Goal: Task Accomplishment & Management: Complete application form

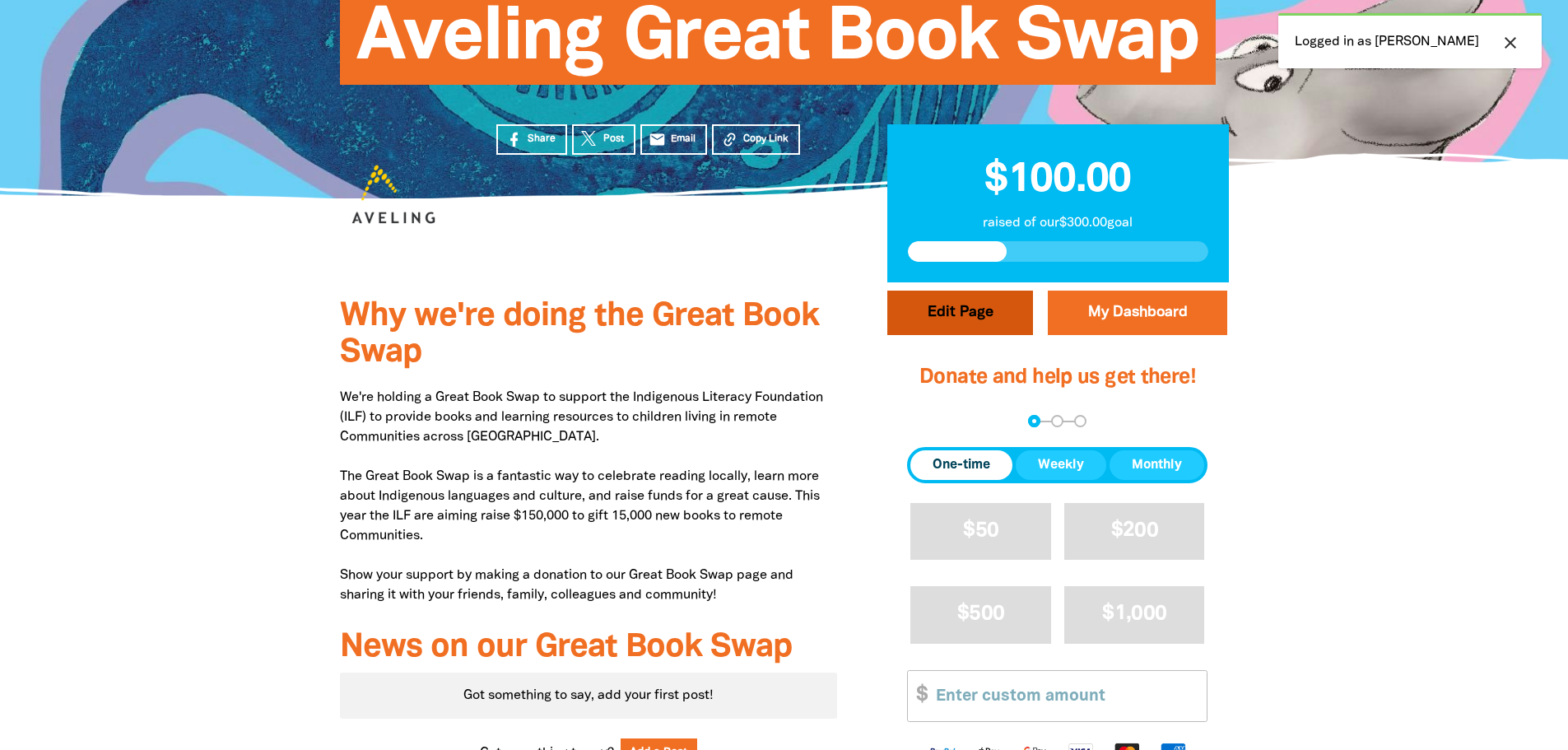
click at [950, 295] on button "Edit Page" at bounding box center [960, 313] width 145 height 44
select select "Yes"
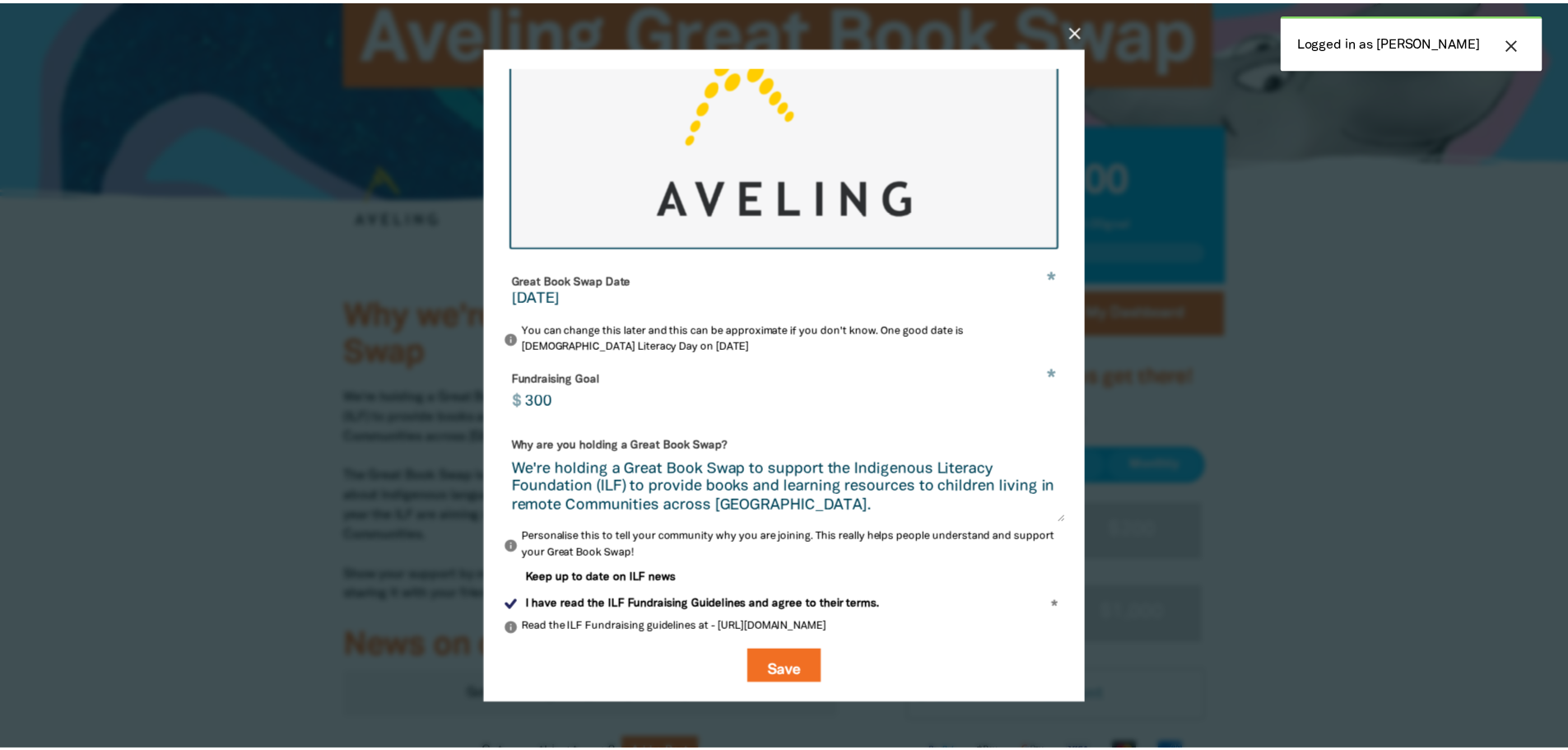
scroll to position [397, 0]
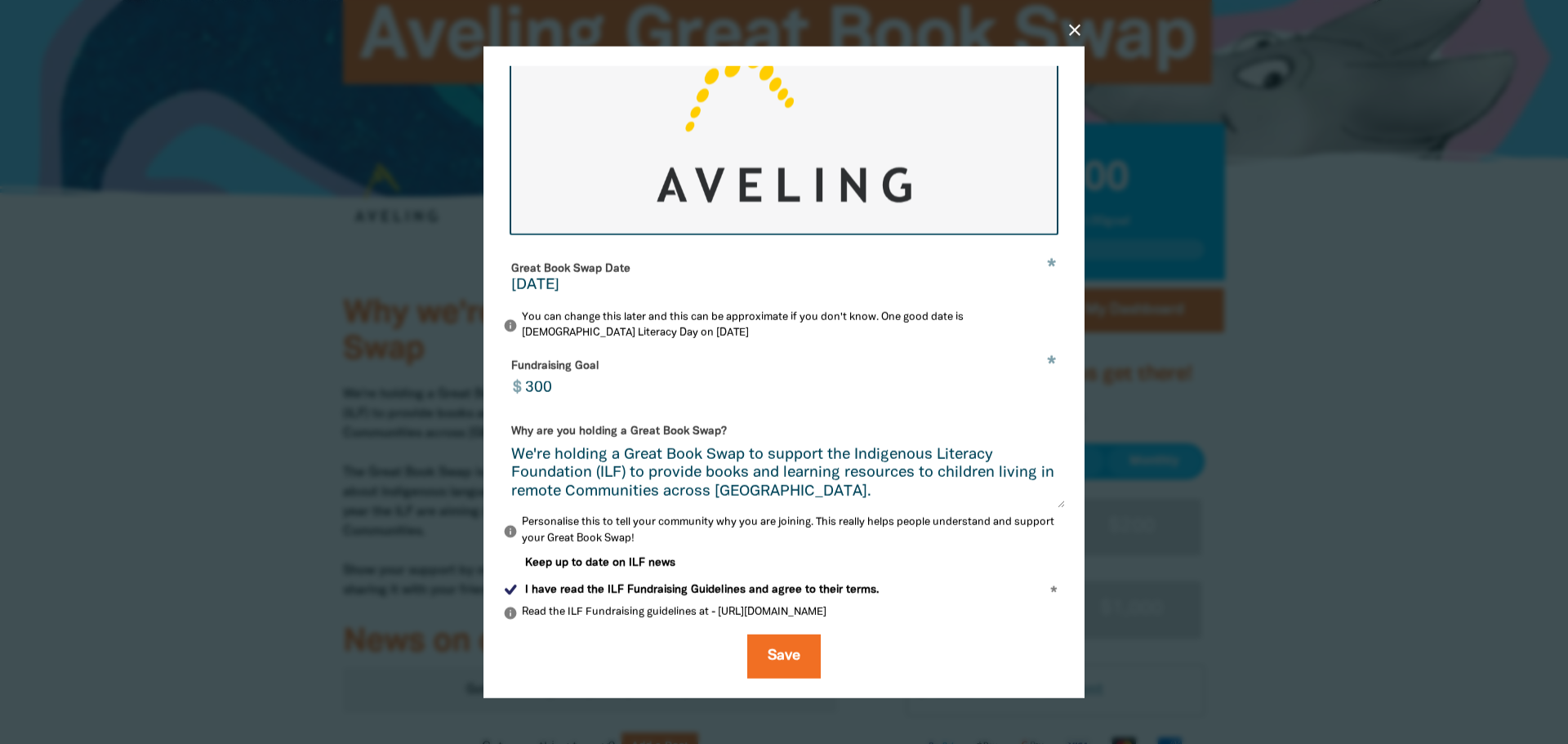
click at [538, 393] on input "300" at bounding box center [791, 378] width 549 height 52
click at [558, 388] on input "300" at bounding box center [791, 378] width 549 height 52
drag, startPoint x: 533, startPoint y: 387, endPoint x: 587, endPoint y: 379, distance: 54.6
click at [587, 379] on input "300" at bounding box center [791, 378] width 549 height 52
drag, startPoint x: 525, startPoint y: 390, endPoint x: 552, endPoint y: 384, distance: 27.7
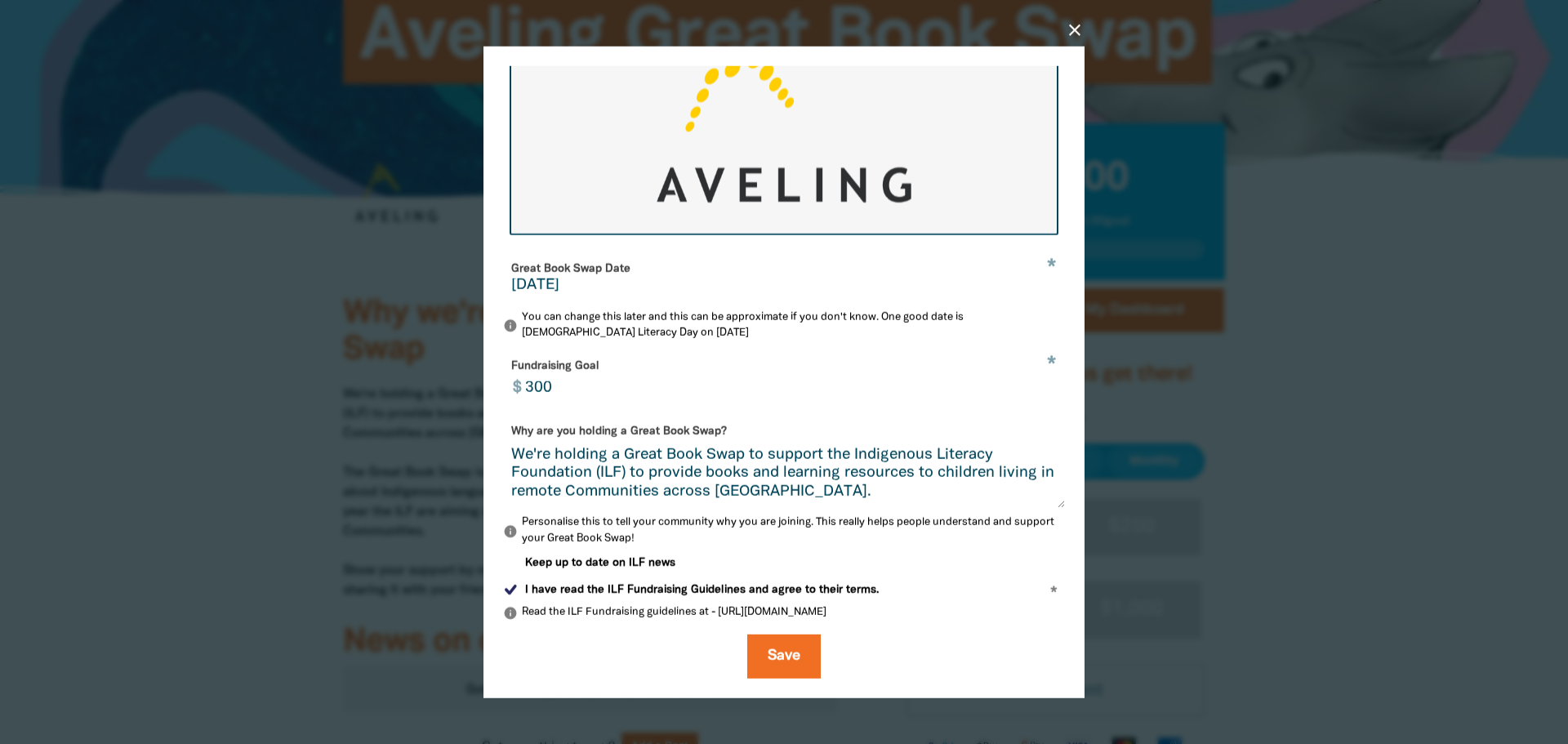
click at [552, 384] on input "300" at bounding box center [791, 378] width 549 height 52
type input "150"
click at [1077, 30] on icon "close" at bounding box center [1075, 29] width 19 height 19
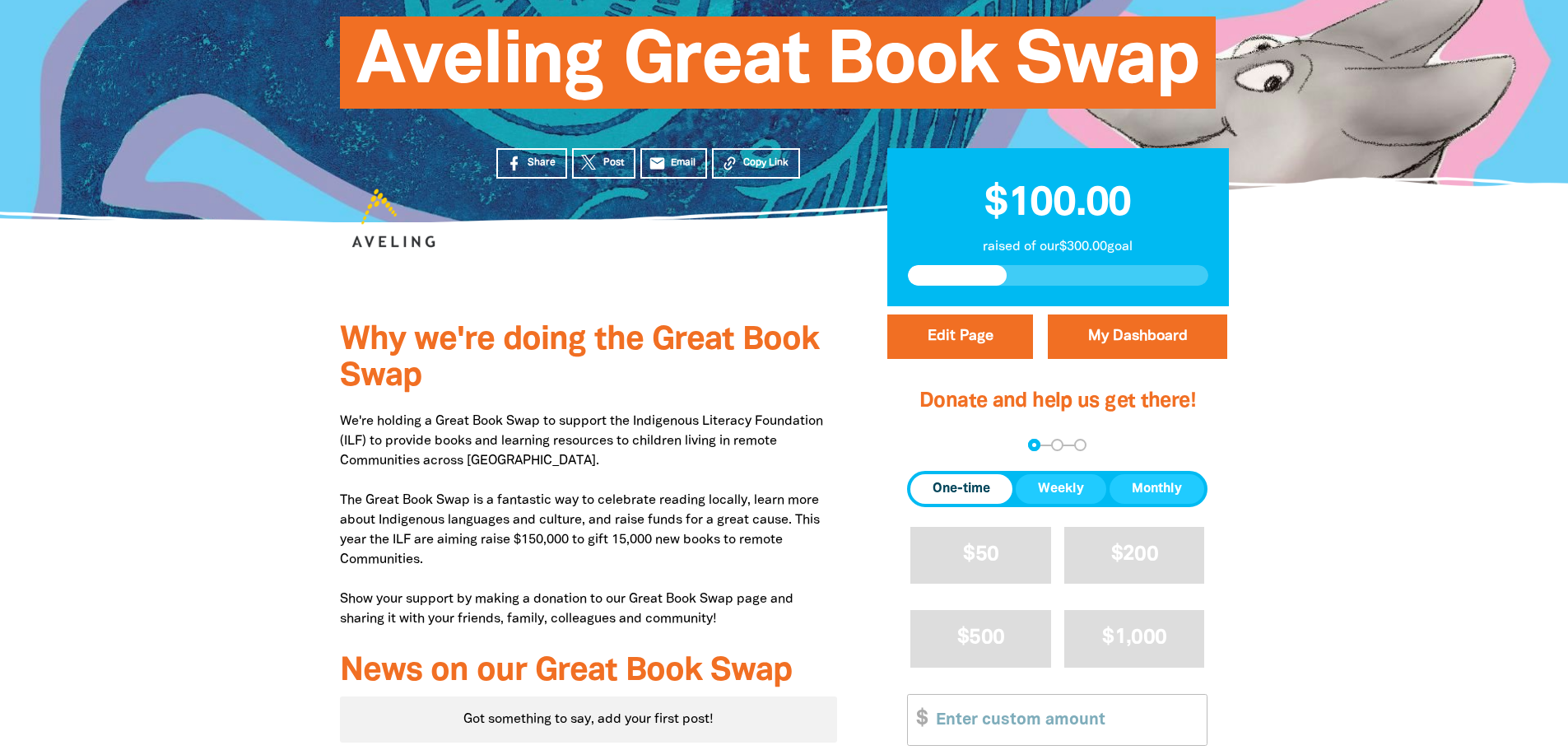
scroll to position [0, 0]
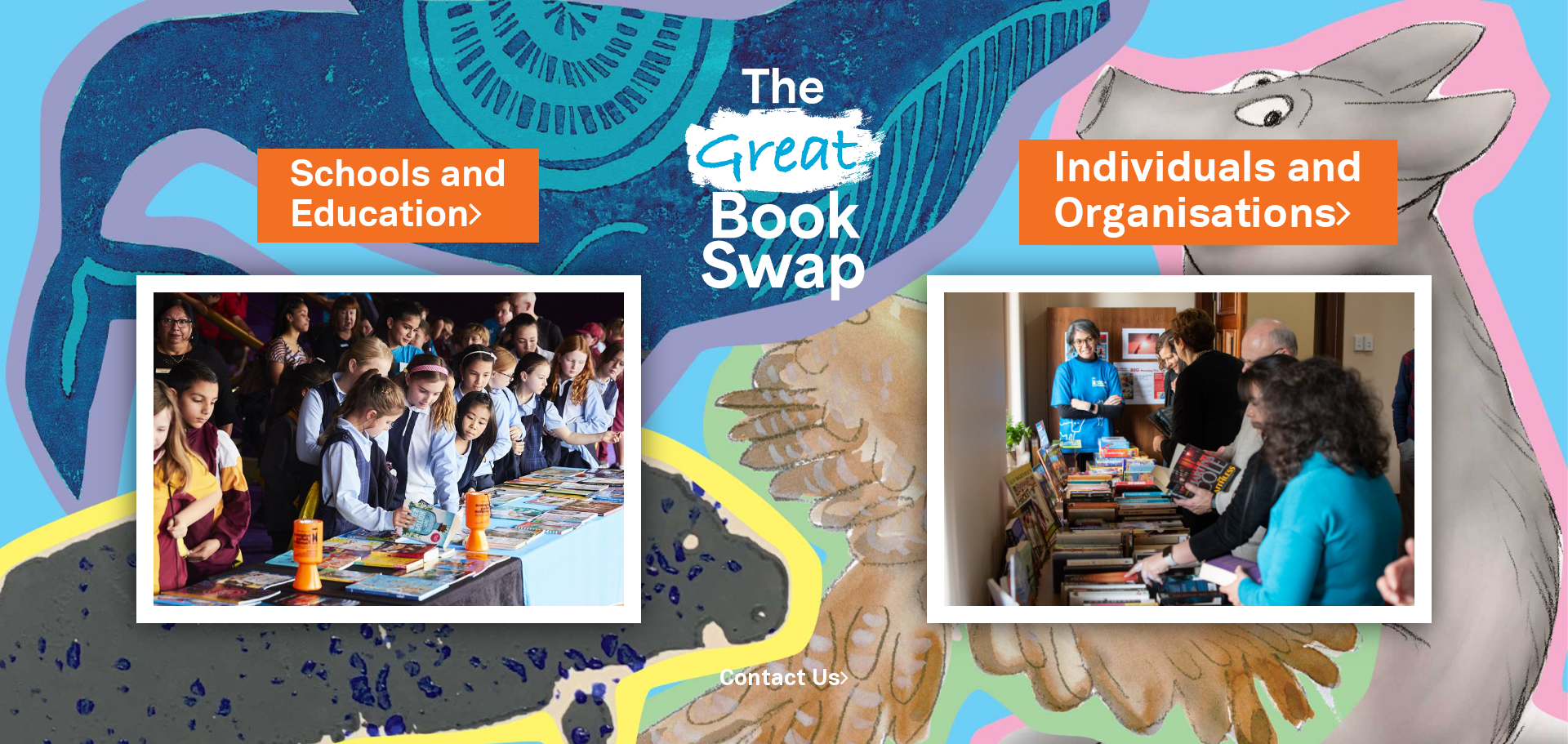
click at [1295, 173] on link "Individuals and Organisations" at bounding box center [1209, 192] width 310 height 103
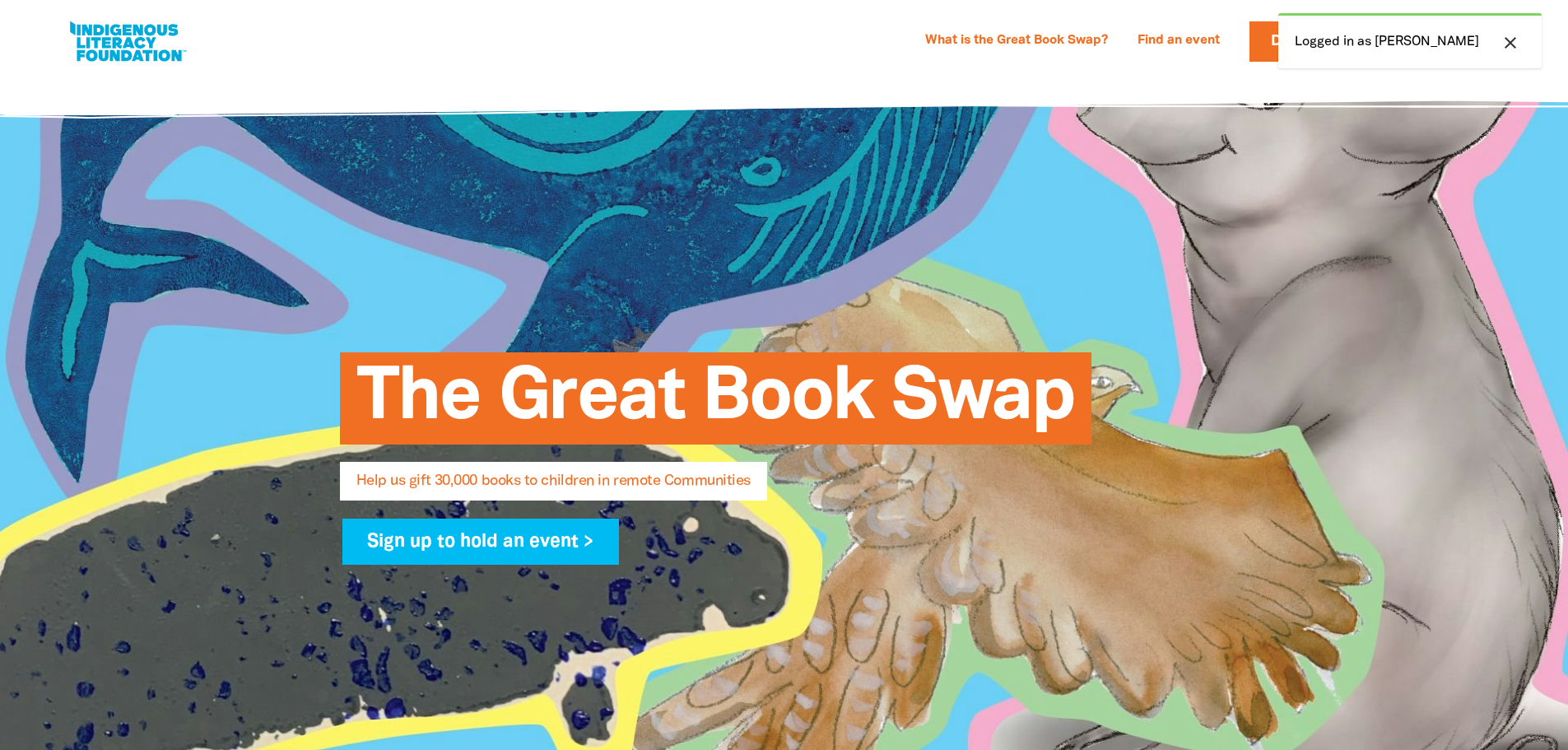
select select "AU"
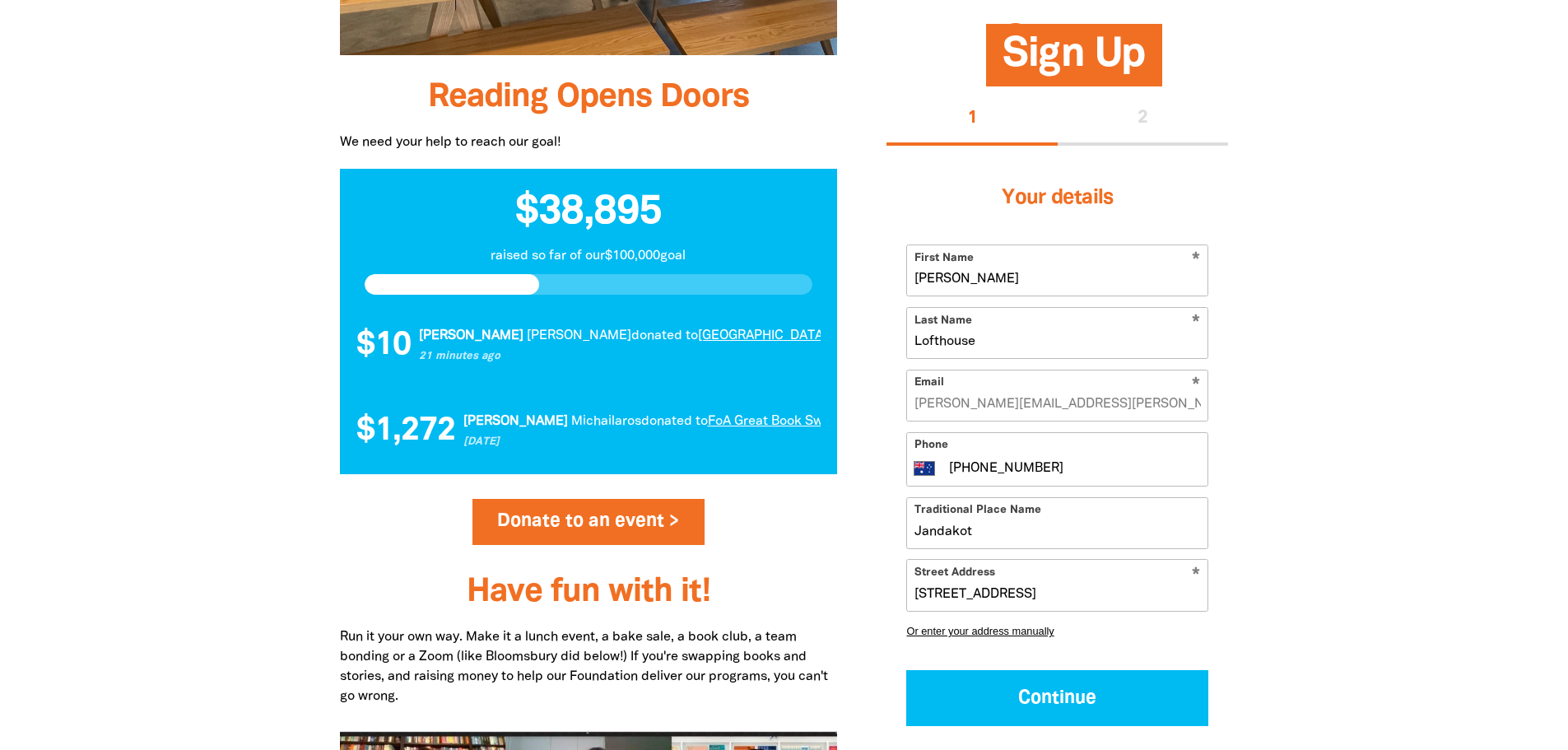
scroll to position [1537, 0]
